Goal: Book appointment/travel/reservation

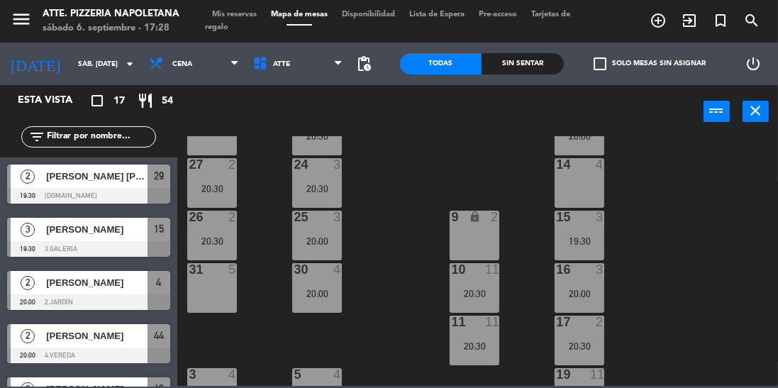
scroll to position [276, 0]
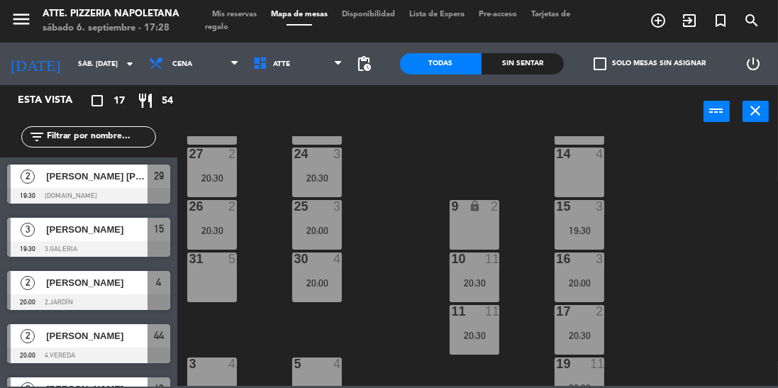
click at [573, 284] on div "20:00" at bounding box center [579, 283] width 50 height 10
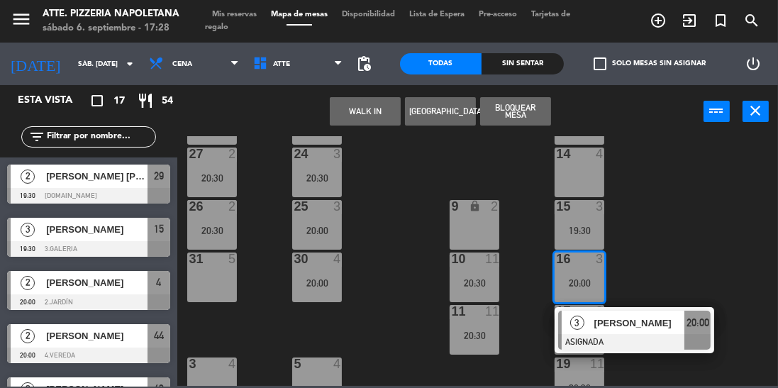
click at [581, 192] on div "14 4" at bounding box center [579, 172] width 50 height 50
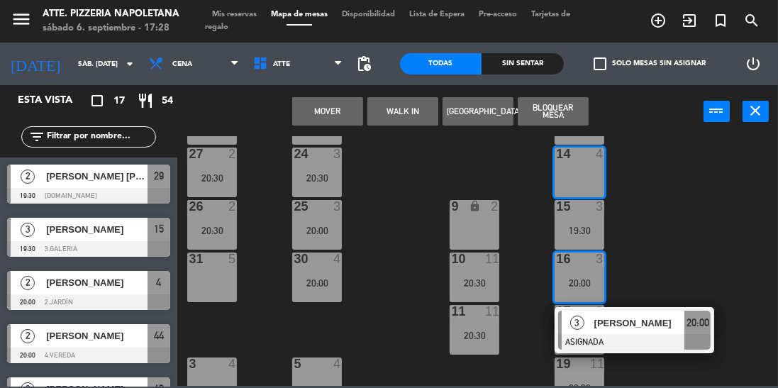
click at [332, 112] on button "Mover" at bounding box center [327, 111] width 71 height 28
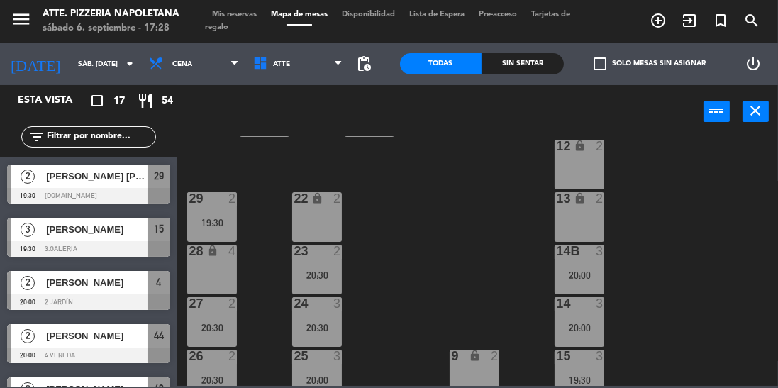
scroll to position [0, 0]
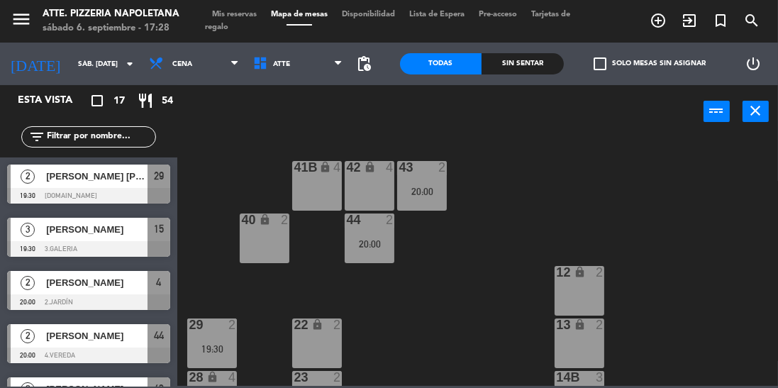
click at [374, 245] on div "20:00" at bounding box center [369, 244] width 50 height 10
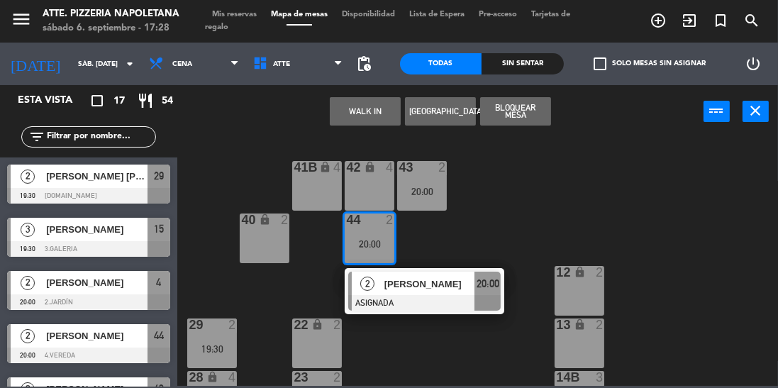
click at [295, 296] on div "43 2 20:00 42 lock 4 41B lock 4 44 2 20:00 2 [PERSON_NAME] ASIGNADA 20:00 40 lo…" at bounding box center [481, 261] width 593 height 250
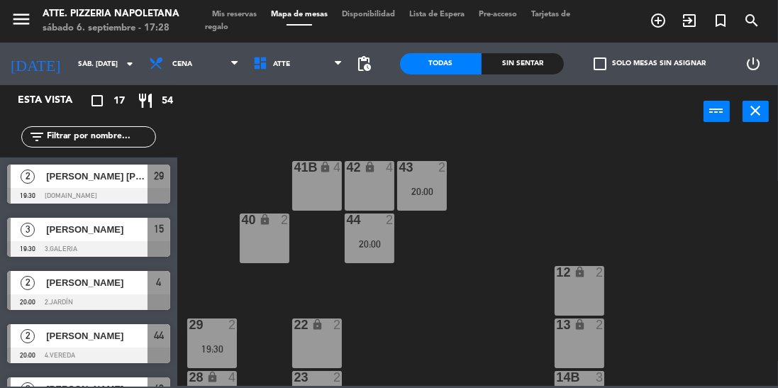
click at [357, 247] on div "20:00" at bounding box center [369, 244] width 50 height 10
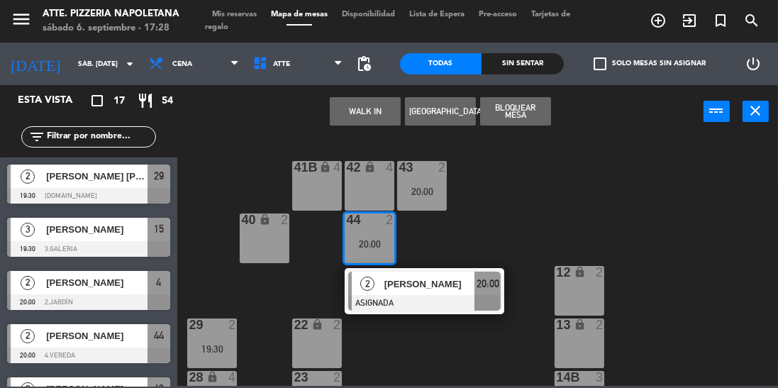
click at [425, 186] on div "20:00" at bounding box center [422, 191] width 50 height 10
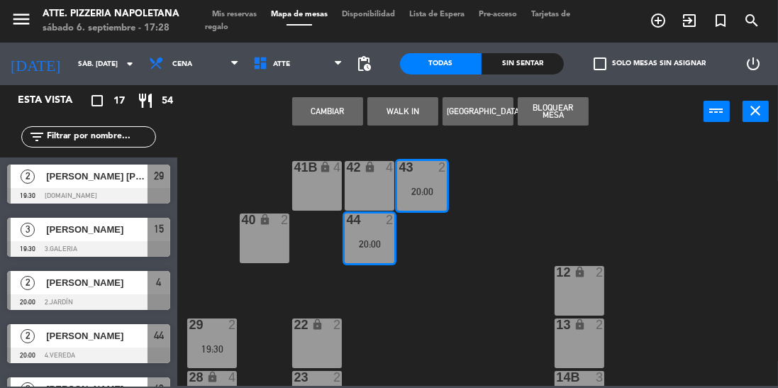
click at [420, 200] on div "43 2 20:00" at bounding box center [422, 186] width 50 height 50
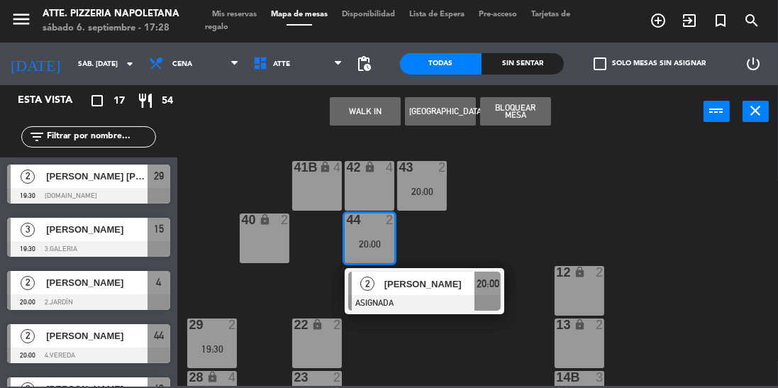
click at [375, 248] on div "20:00" at bounding box center [369, 244] width 50 height 10
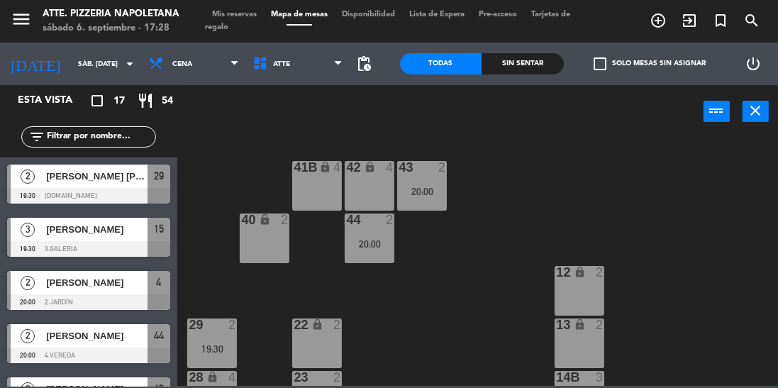
click at [428, 189] on div "20:00" at bounding box center [422, 191] width 50 height 10
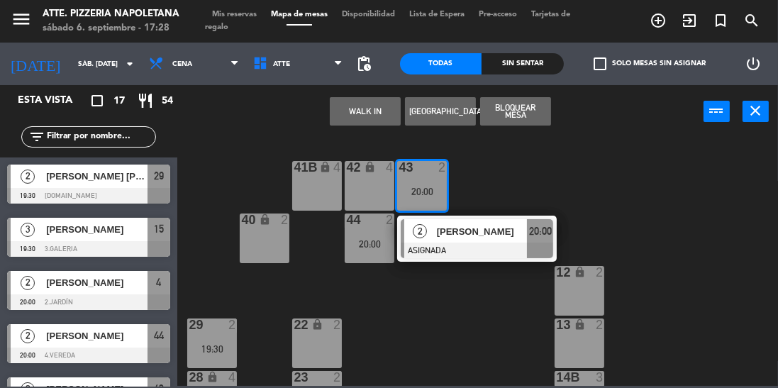
click at [401, 194] on div "20:00" at bounding box center [422, 191] width 50 height 10
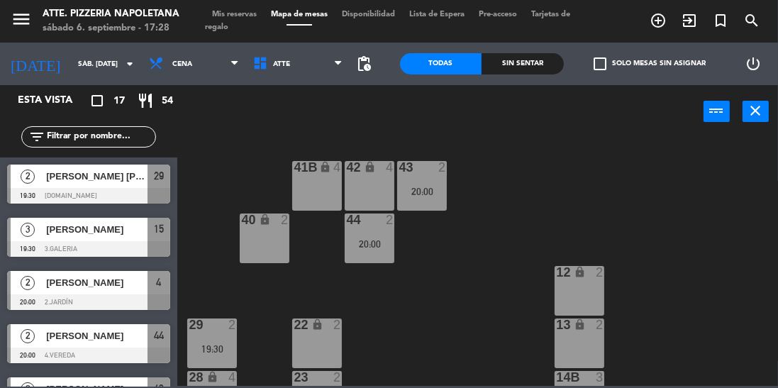
click at [543, 185] on div "43 2 20:00 42 lock 4 41B lock 4 44 2 20:00 40 lock 2 12 lock 2 13 lock 2 29 2 1…" at bounding box center [481, 261] width 593 height 250
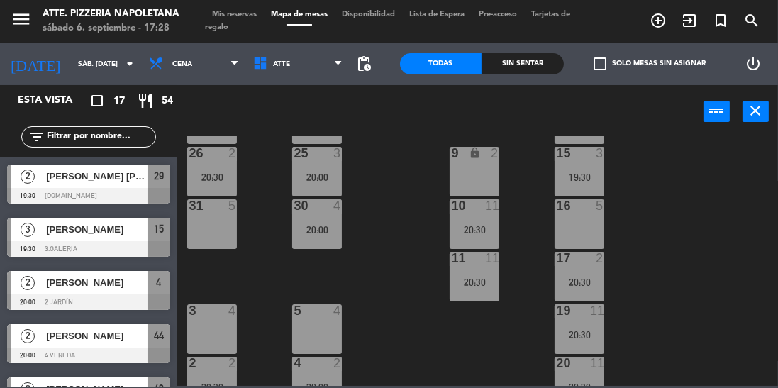
scroll to position [402, 0]
